Goal: Task Accomplishment & Management: Use online tool/utility

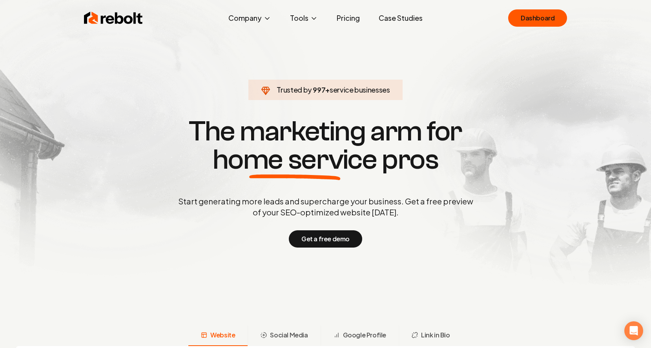
click at [537, 27] on div "Rebolt Company About Blog Jobs Help Center Tools Google Review QR Code Generato…" at bounding box center [326, 18] width 502 height 24
click at [537, 20] on link "Dashboard" at bounding box center [537, 17] width 59 height 17
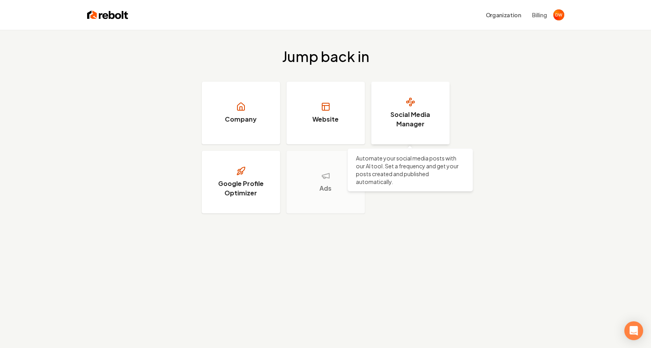
click at [407, 108] on link "Social Media Manager" at bounding box center [410, 113] width 78 height 63
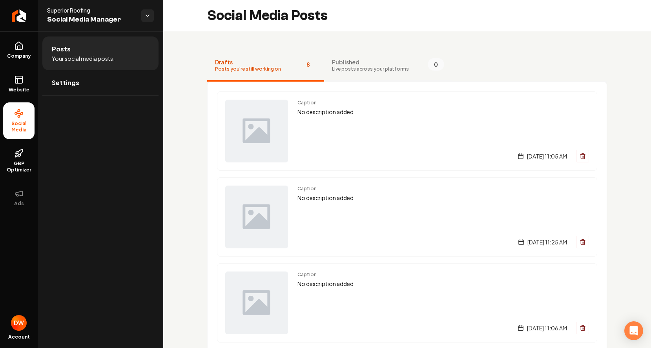
click at [348, 66] on span "Live posts across your platforms" at bounding box center [370, 69] width 77 height 6
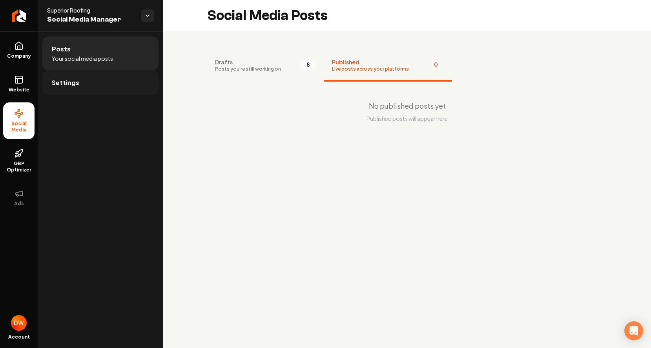
click at [109, 87] on link "Settings" at bounding box center [100, 82] width 116 height 25
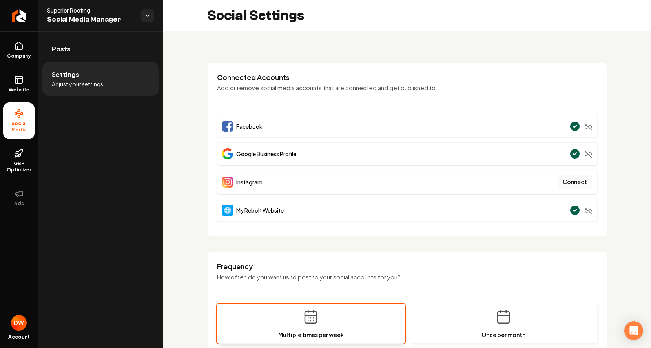
click at [581, 182] on button "Connect" at bounding box center [574, 182] width 35 height 14
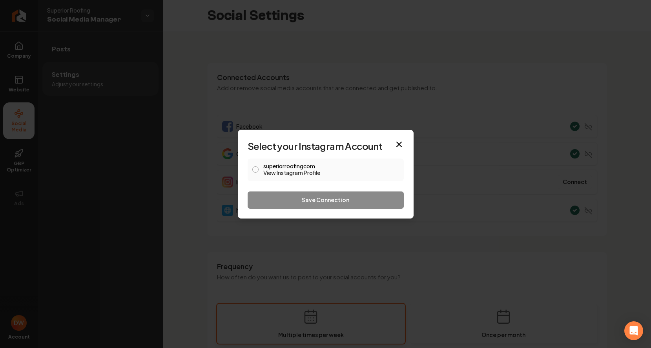
click at [255, 168] on button "superiorroofingcom View Instagram Profile" at bounding box center [255, 169] width 6 height 6
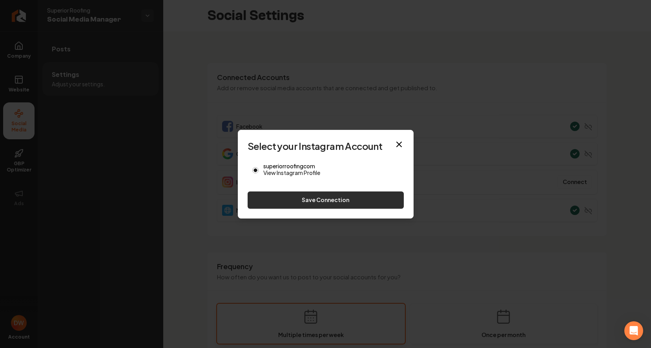
click at [283, 200] on button "Save Connection" at bounding box center [326, 199] width 156 height 17
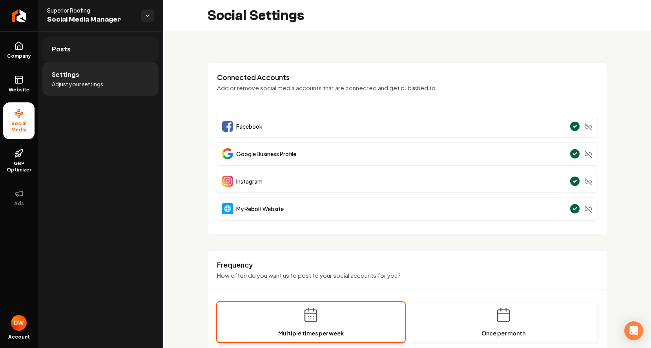
click at [72, 52] on link "Posts" at bounding box center [100, 48] width 116 height 25
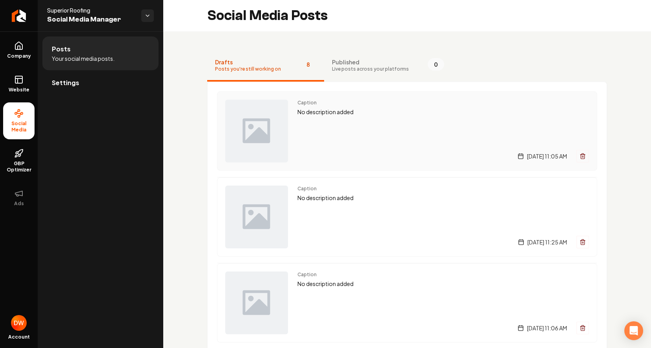
click at [265, 135] on img "Main content area" at bounding box center [256, 131] width 63 height 63
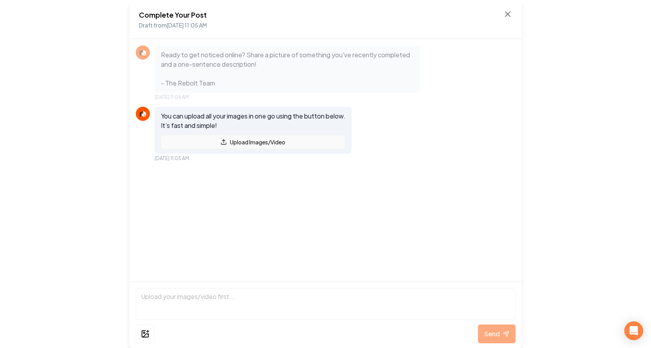
click at [242, 142] on button "Upload Images/Video" at bounding box center [253, 142] width 184 height 14
click at [220, 75] on p "Ready to get noticed online? Share a picture of something you've recently compl…" at bounding box center [287, 69] width 253 height 38
click at [505, 12] on icon at bounding box center [507, 14] width 5 height 5
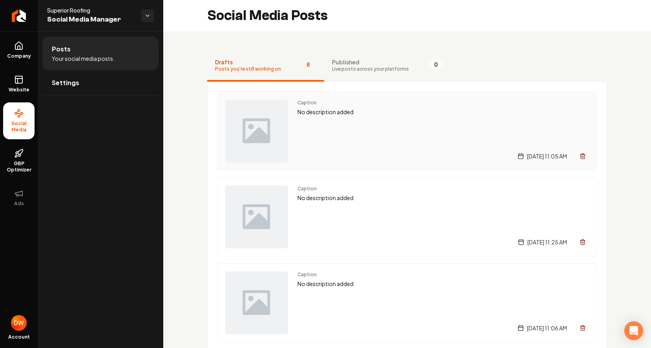
click at [264, 123] on img "Main content area" at bounding box center [256, 131] width 63 height 63
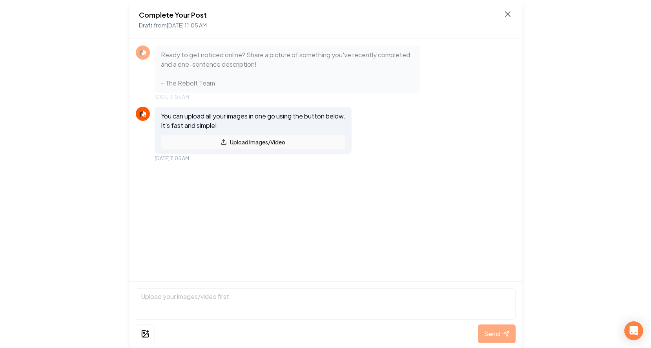
click at [250, 140] on button "Upload Images/Video" at bounding box center [253, 142] width 184 height 14
click at [385, 103] on div "Ready to get noticed online? Share a picture of something you've recently compl…" at bounding box center [325, 160] width 392 height 242
